Goal: Information Seeking & Learning: Learn about a topic

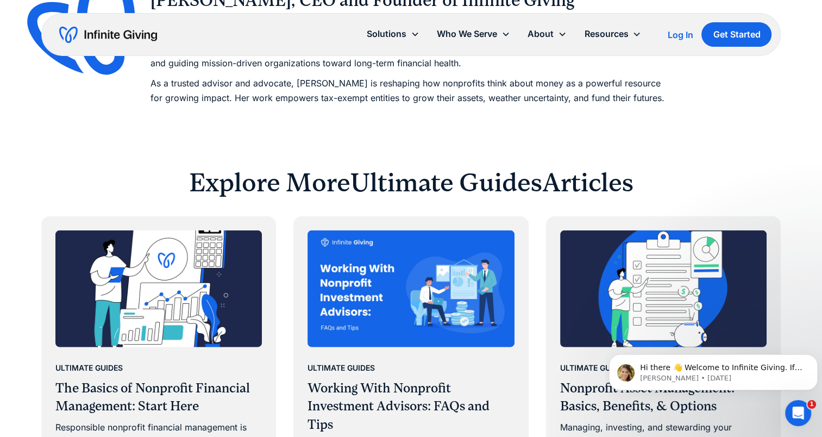
scroll to position [6735, 0]
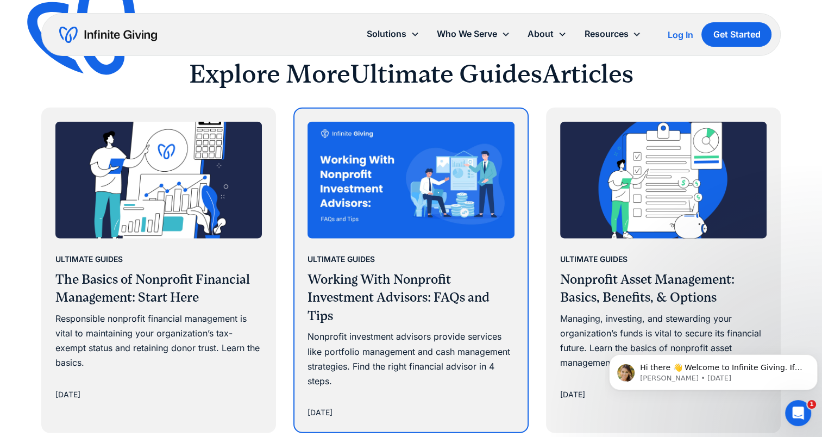
click at [323, 289] on h3 "Working With Nonprofit Investment Advisors: FAQs and Tips" at bounding box center [411, 298] width 207 height 55
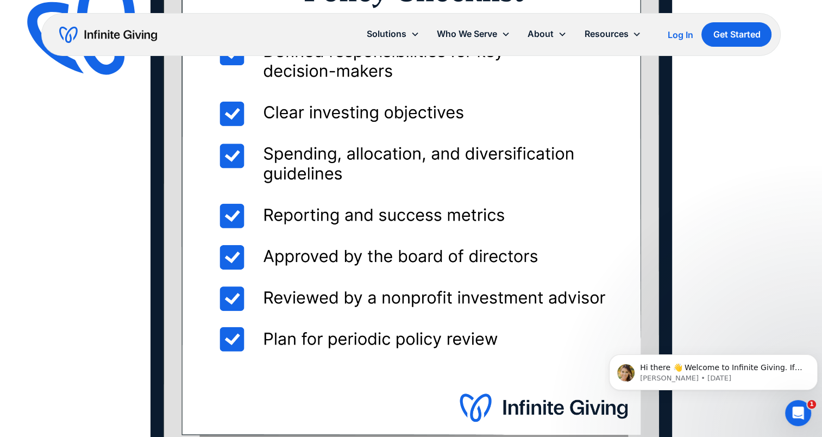
scroll to position [5325, 0]
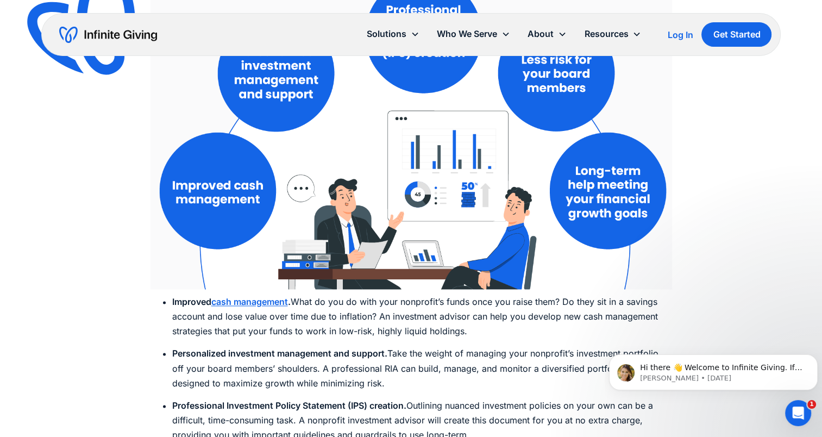
scroll to position [1630, 0]
